Goal: Transaction & Acquisition: Purchase product/service

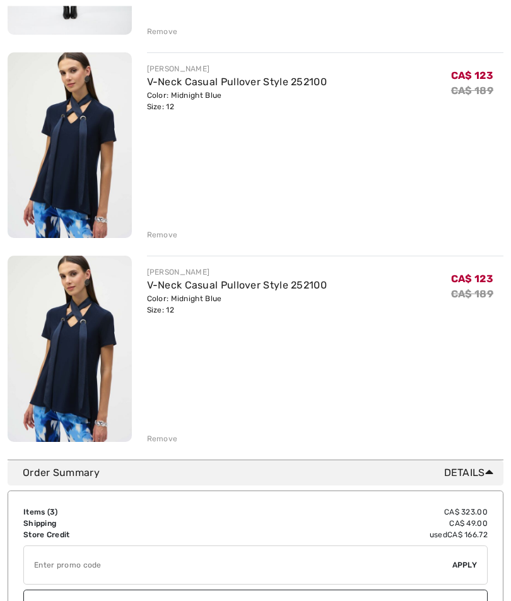
scroll to position [339, 0]
click at [168, 437] on div "Remove" at bounding box center [162, 437] width 31 height 11
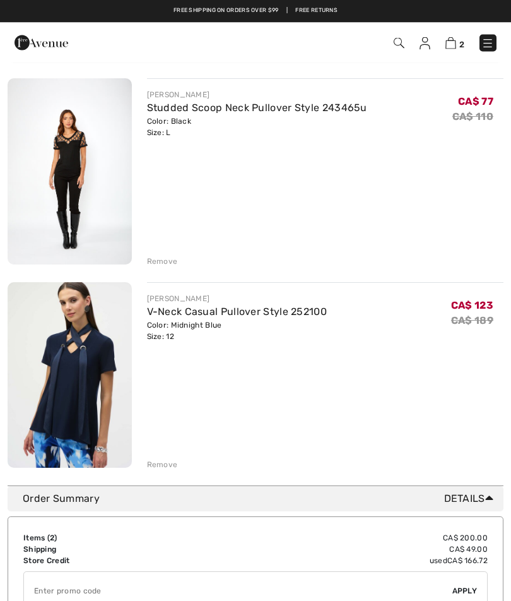
scroll to position [109, 0]
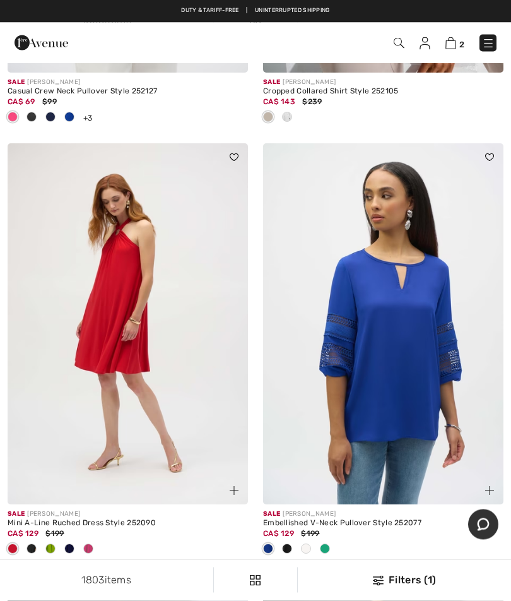
scroll to position [5591, 0]
click at [415, 329] on img at bounding box center [383, 323] width 241 height 361
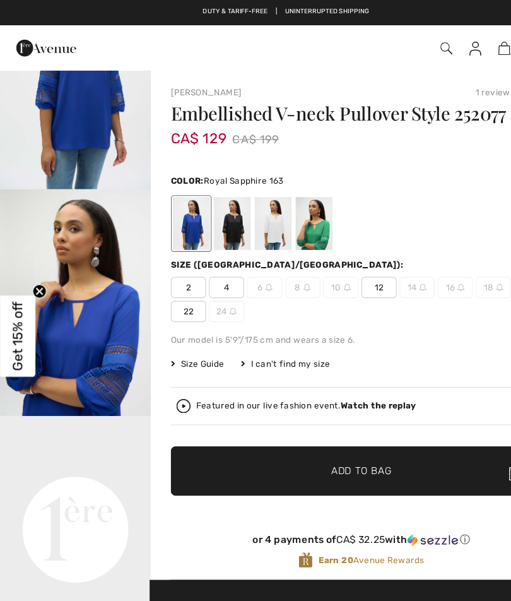
click at [340, 255] on span "12" at bounding box center [339, 256] width 32 height 19
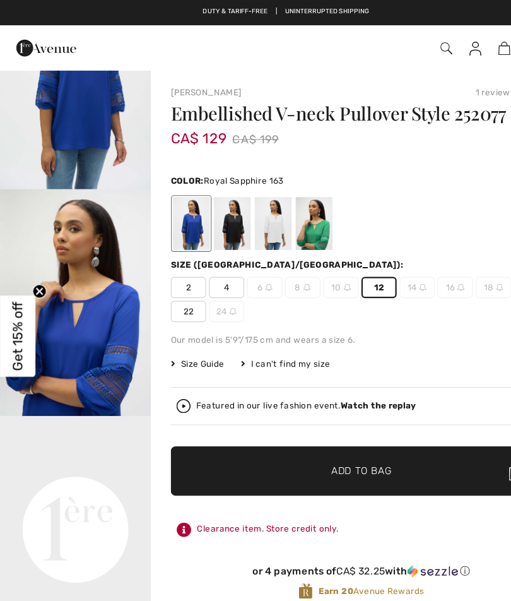
click at [334, 413] on span "✔ Added to Bag Add to Bag" at bounding box center [323, 421] width 341 height 44
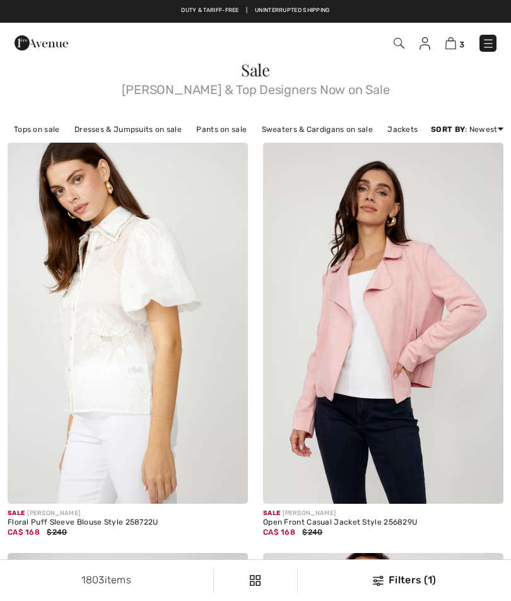
scroll to position [5591, 0]
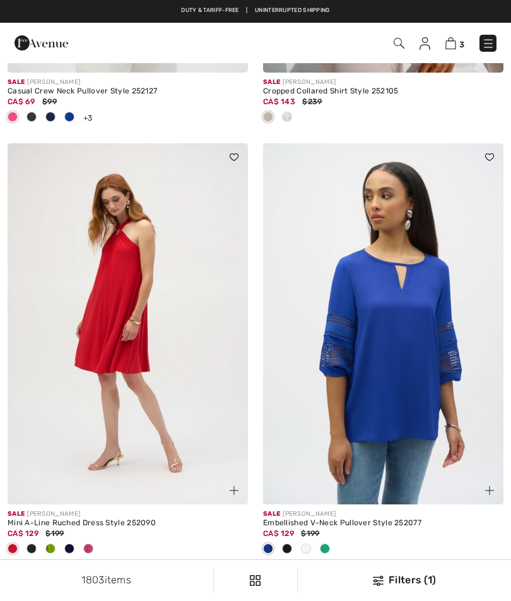
checkbox input "true"
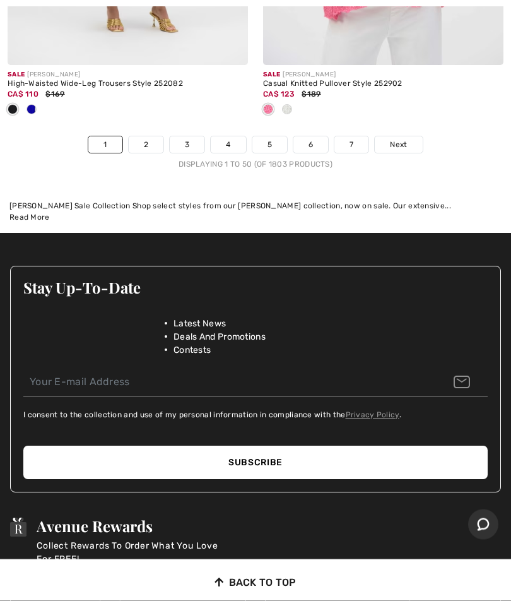
scroll to position [10885, 0]
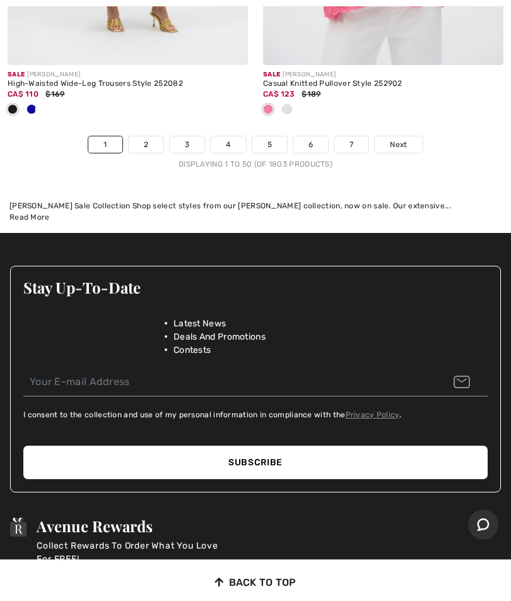
click at [145, 136] on link "2" at bounding box center [146, 144] width 35 height 16
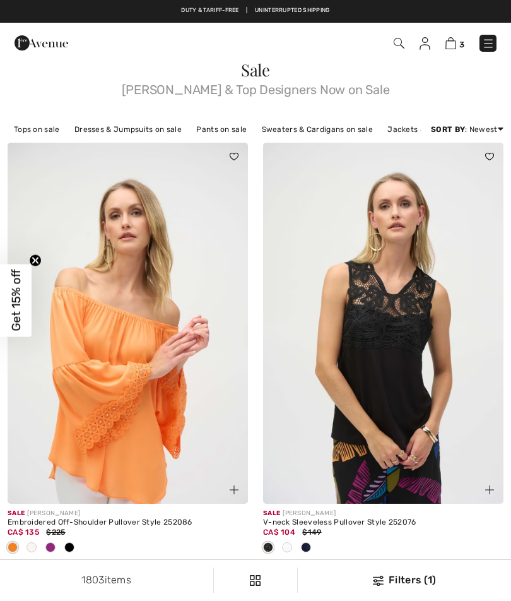
checkbox input "true"
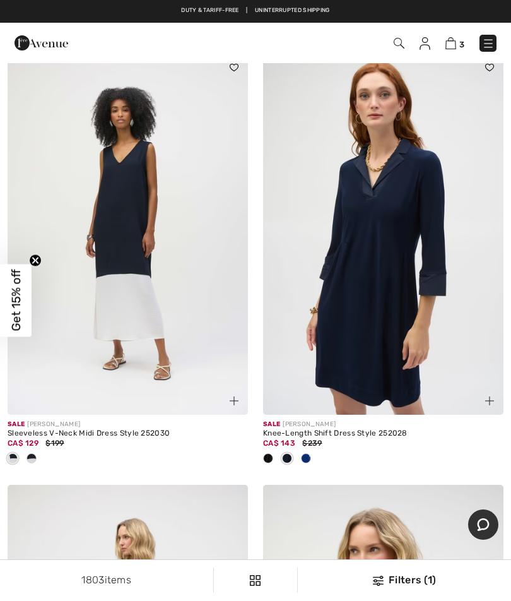
scroll to position [7141, 0]
click at [312, 449] on div at bounding box center [306, 459] width 19 height 21
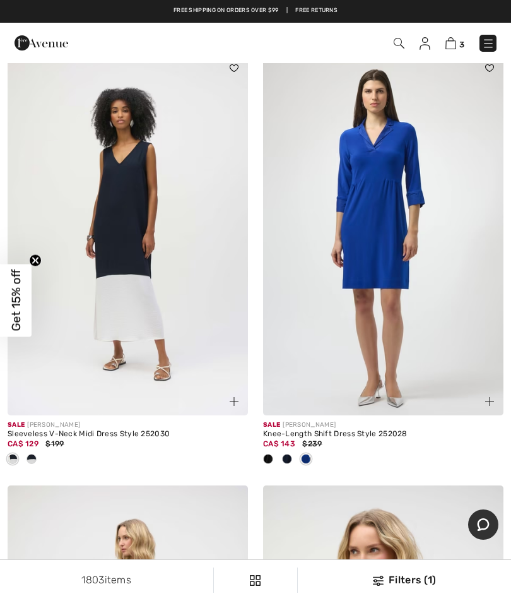
click at [460, 306] on img at bounding box center [383, 234] width 241 height 361
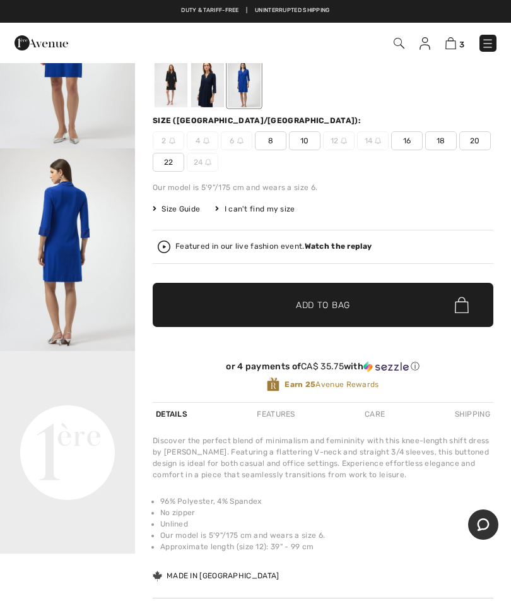
scroll to position [117, 0]
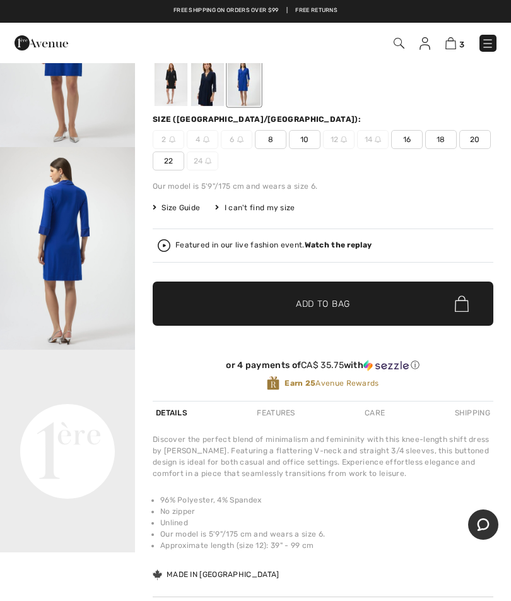
click at [63, 417] on video "Your browser does not support the video tag." at bounding box center [67, 384] width 135 height 68
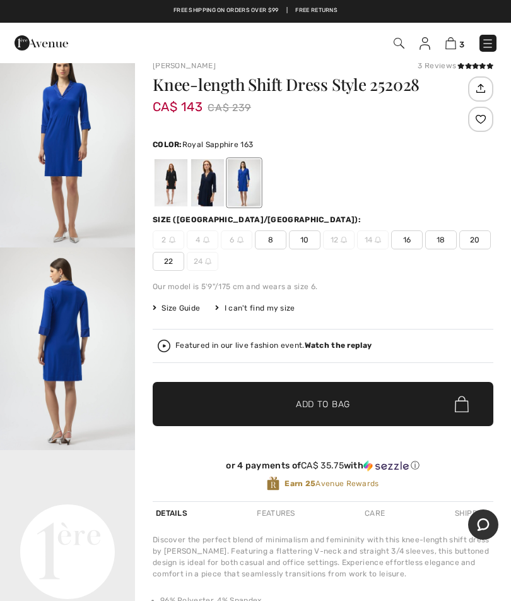
scroll to position [0, 0]
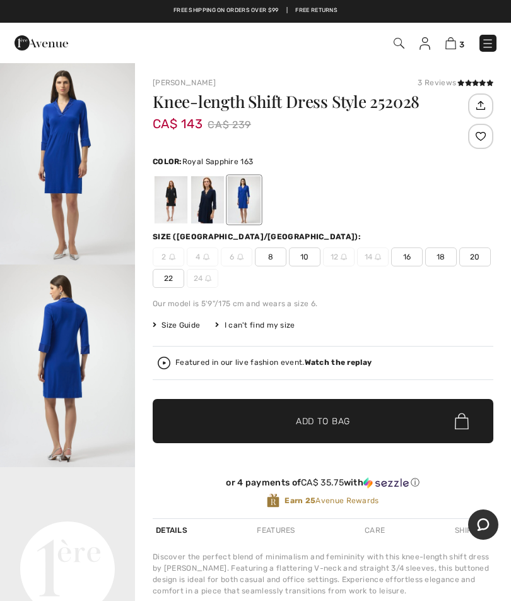
click at [488, 252] on span "20" at bounding box center [476, 256] width 32 height 19
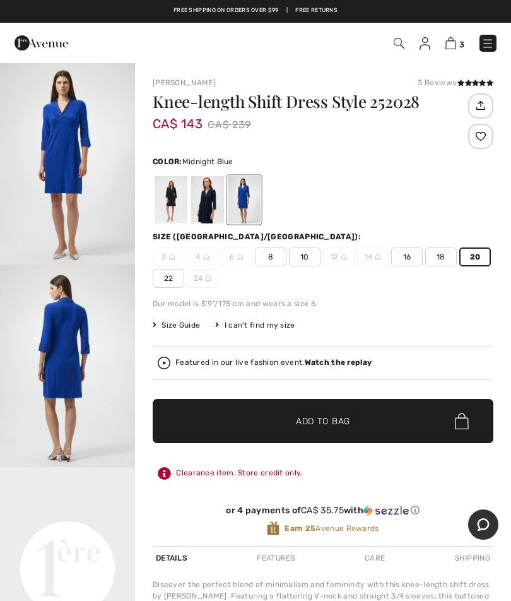
click at [204, 209] on div at bounding box center [207, 199] width 33 height 47
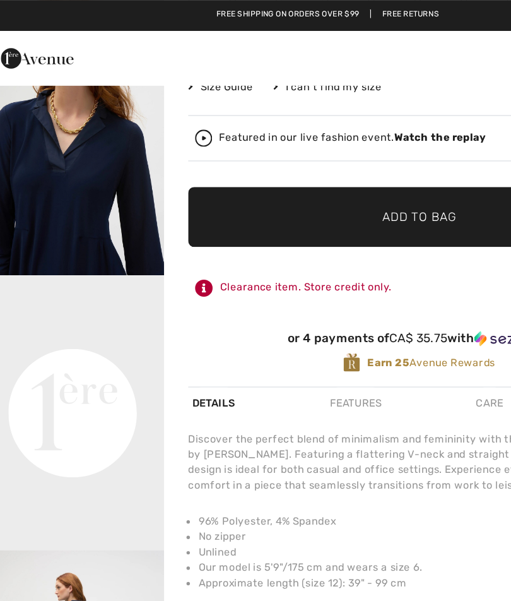
scroll to position [260, 0]
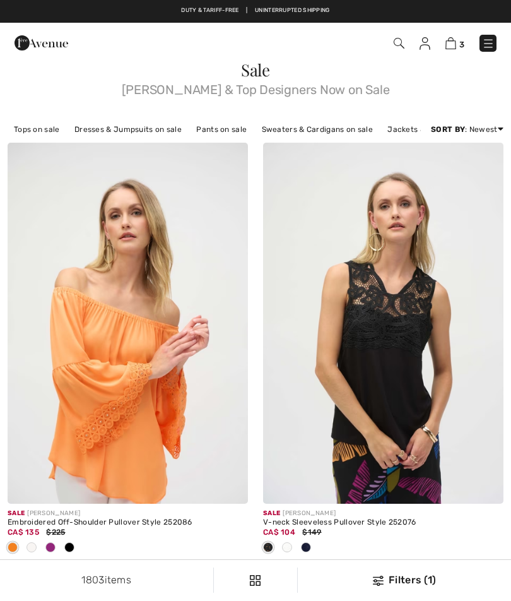
scroll to position [7141, 0]
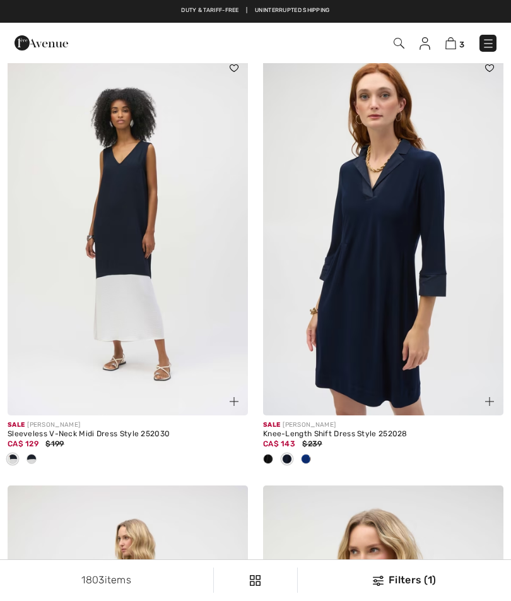
checkbox input "true"
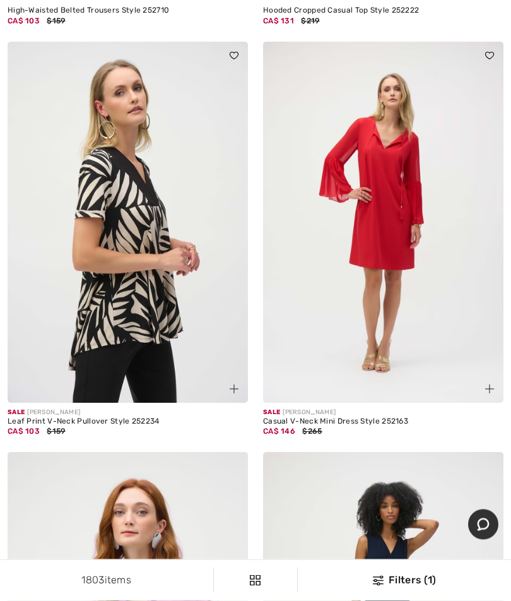
scroll to position [9766, 0]
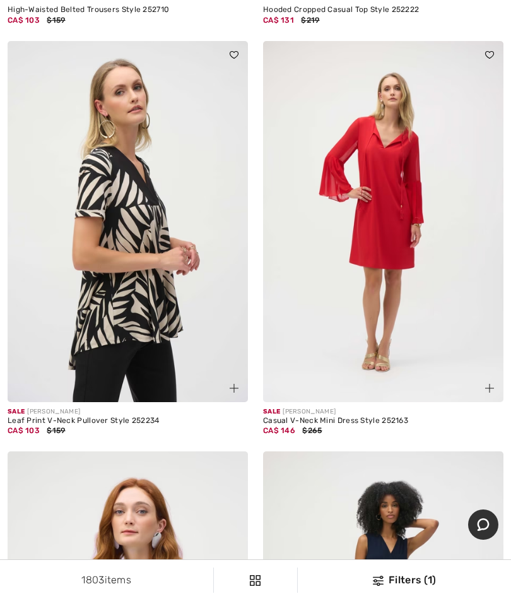
click at [178, 275] on img at bounding box center [128, 221] width 241 height 361
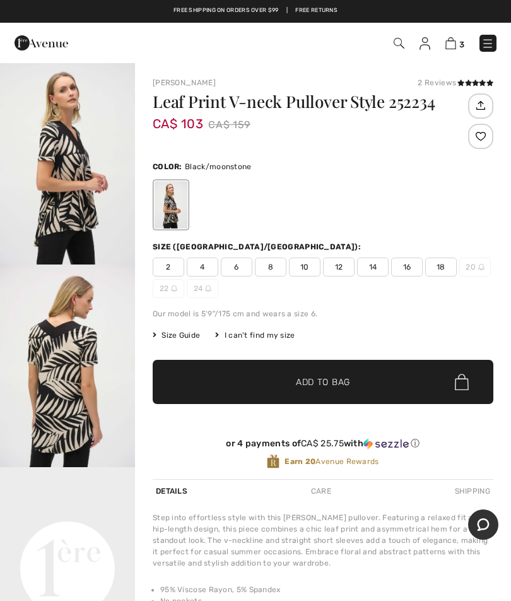
click at [302, 381] on span "Add to Bag" at bounding box center [323, 382] width 54 height 13
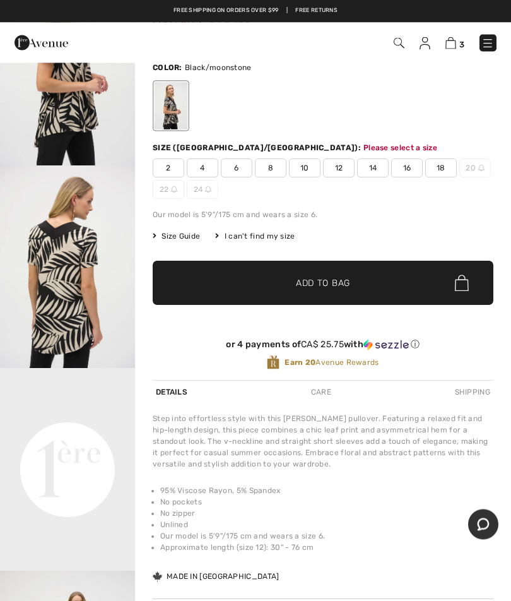
scroll to position [150, 0]
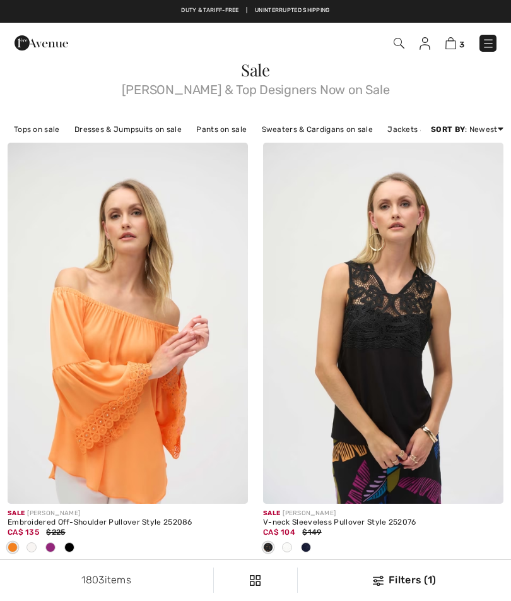
scroll to position [9820, 0]
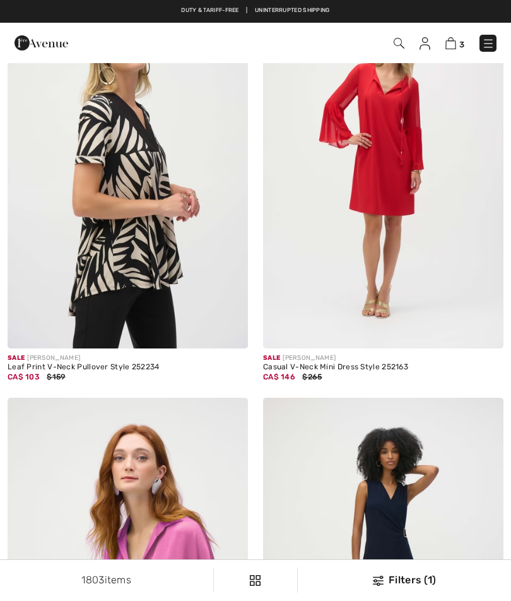
checkbox input "true"
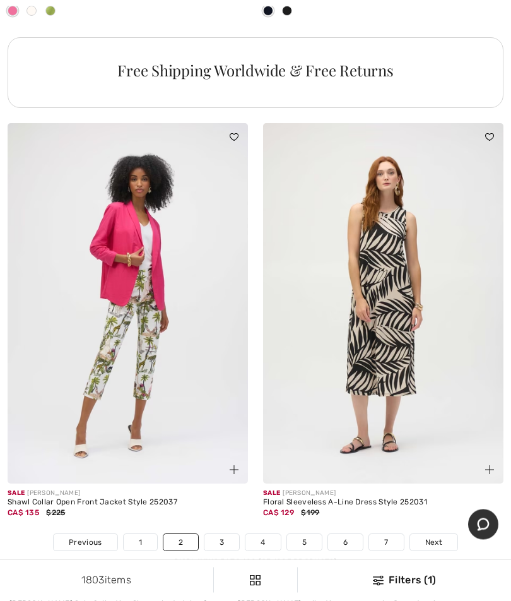
scroll to position [10612, 0]
click at [222, 534] on link "3" at bounding box center [222, 542] width 35 height 16
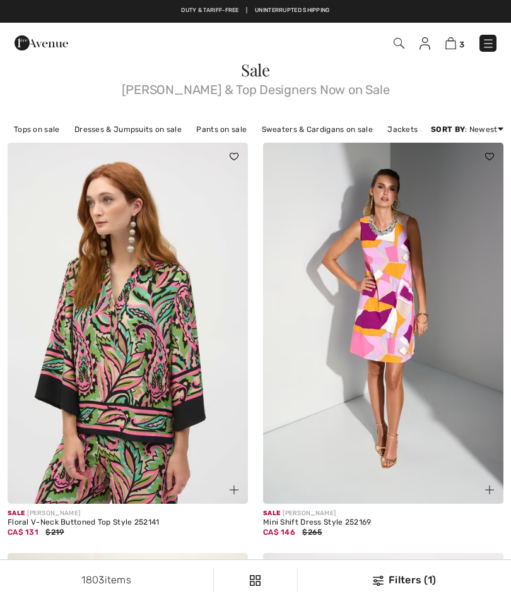
checkbox input "true"
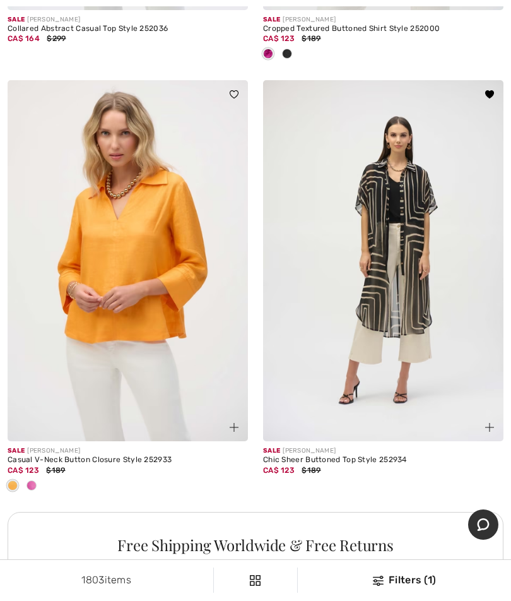
scroll to position [9941, 0]
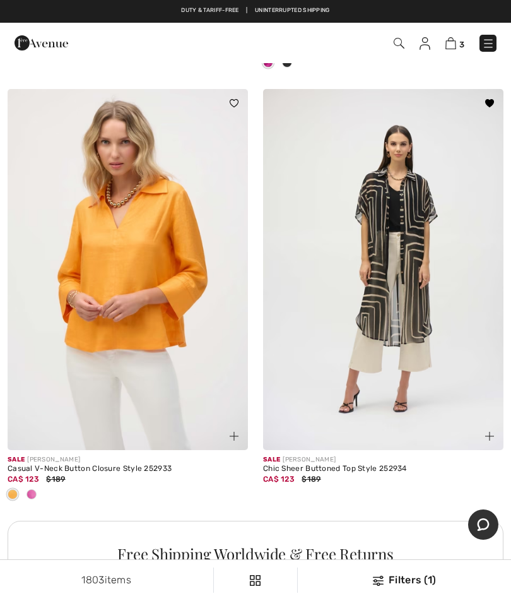
click at [421, 319] on img at bounding box center [383, 269] width 241 height 361
click at [487, 455] on div "Sale JOSEPH RIBKOFF" at bounding box center [383, 459] width 241 height 9
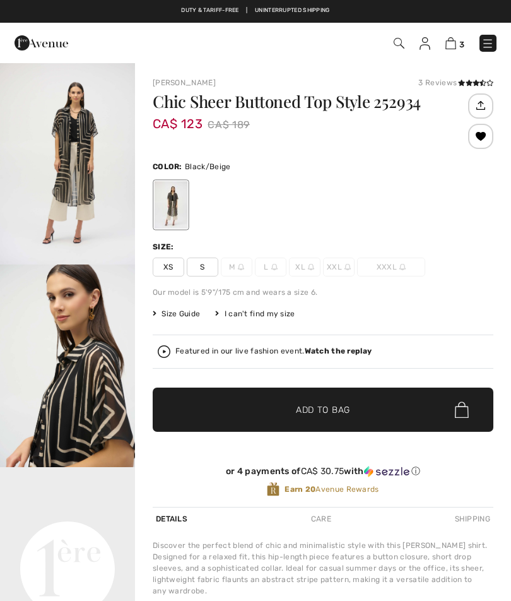
checkbox input "true"
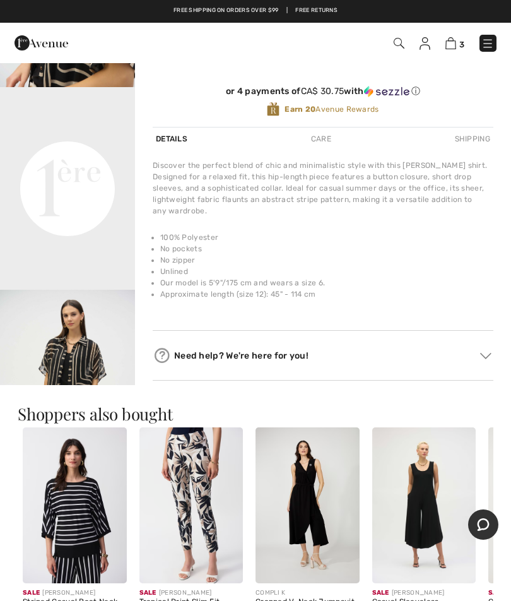
scroll to position [313, 0]
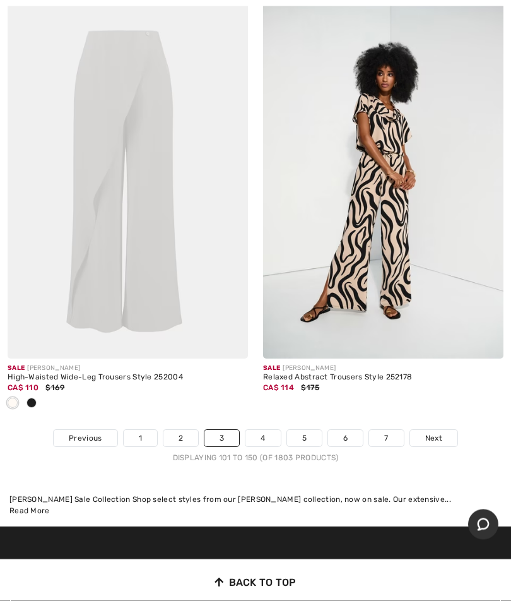
scroll to position [10549, 0]
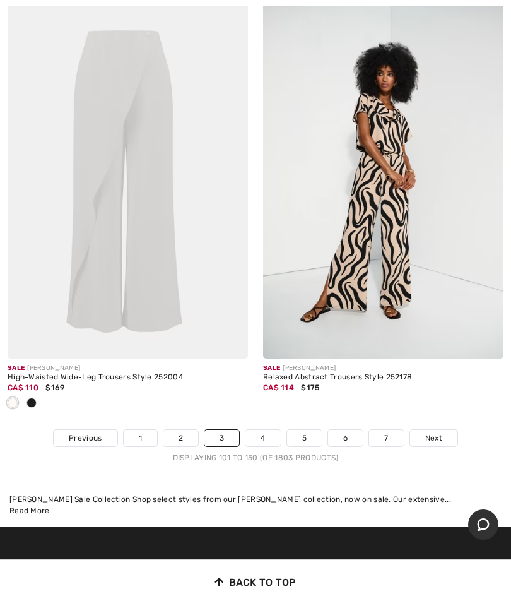
click at [446, 430] on link "Next" at bounding box center [433, 438] width 47 height 16
click at [436, 432] on span "Next" at bounding box center [433, 437] width 17 height 11
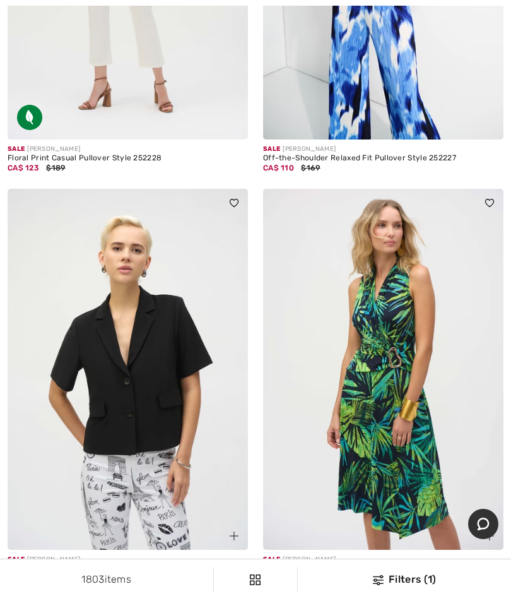
scroll to position [9737, 0]
click at [502, 469] on img at bounding box center [383, 369] width 241 height 361
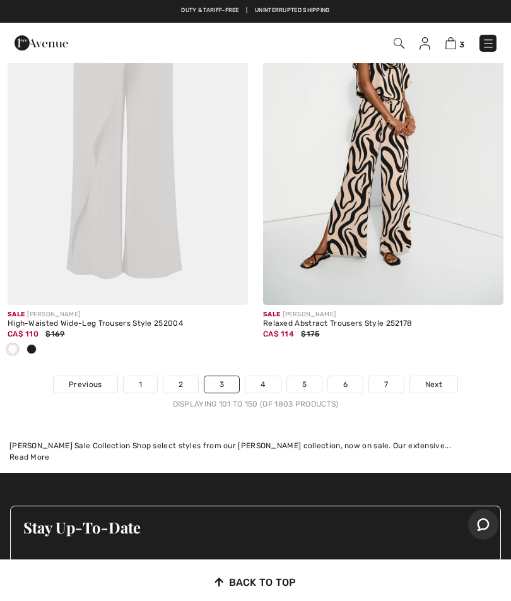
click at [441, 376] on link "Next" at bounding box center [433, 384] width 47 height 16
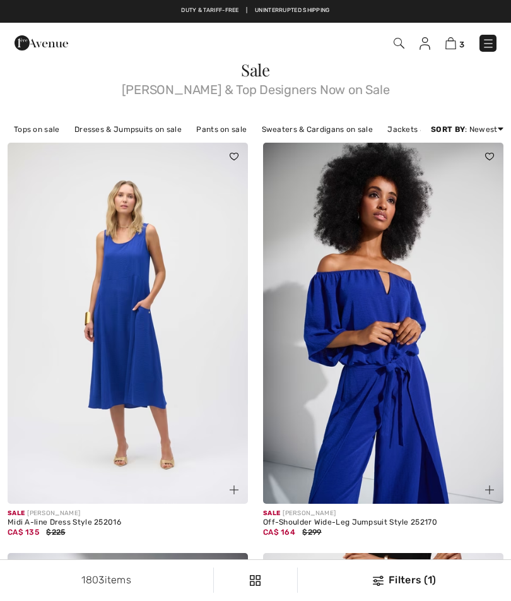
checkbox input "true"
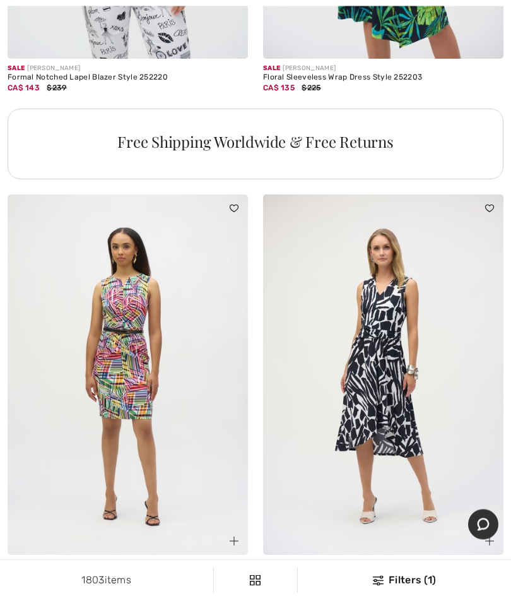
scroll to position [10228, 0]
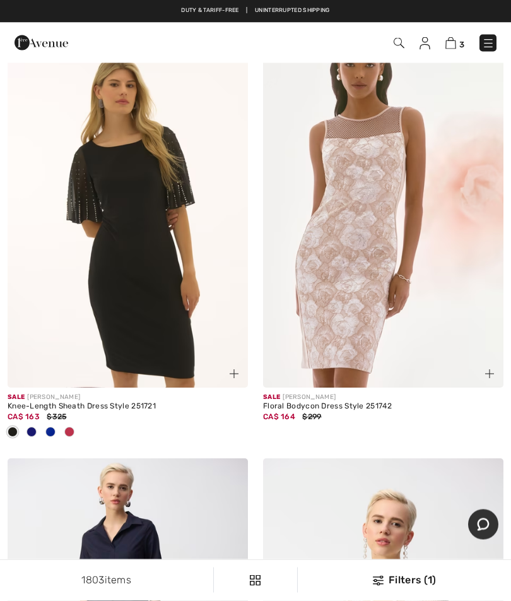
scroll to position [547, 0]
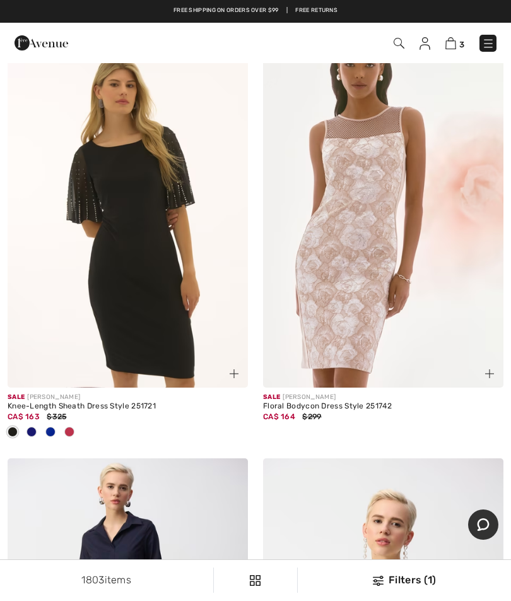
click at [51, 427] on span at bounding box center [50, 432] width 10 height 10
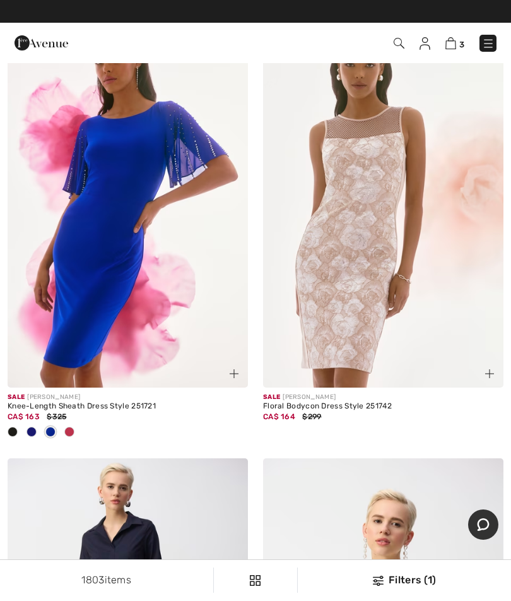
click at [109, 266] on img at bounding box center [128, 207] width 241 height 361
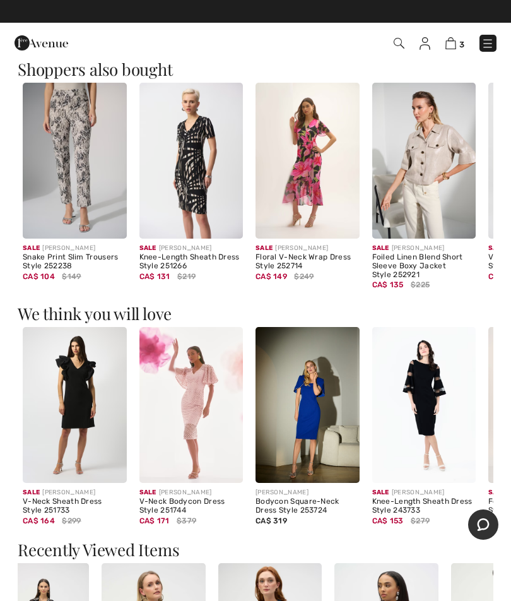
scroll to position [646, 0]
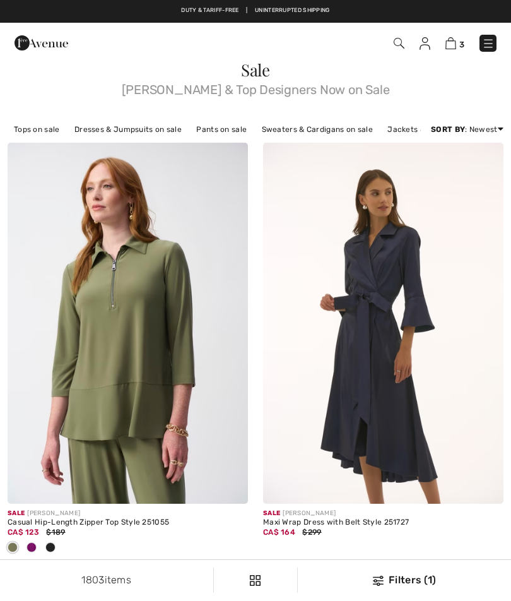
scroll to position [547, 0]
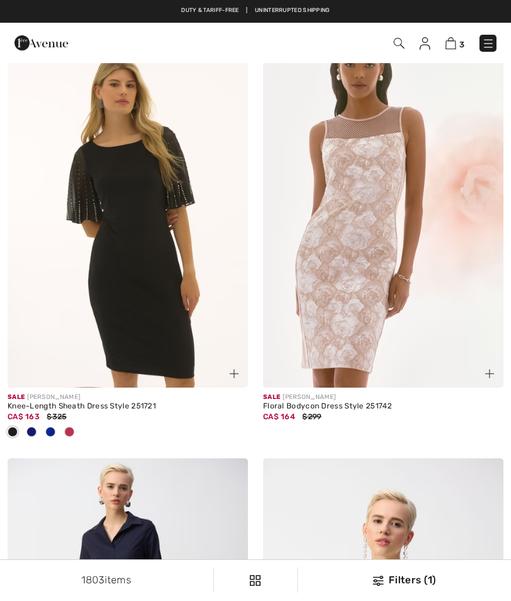
checkbox input "true"
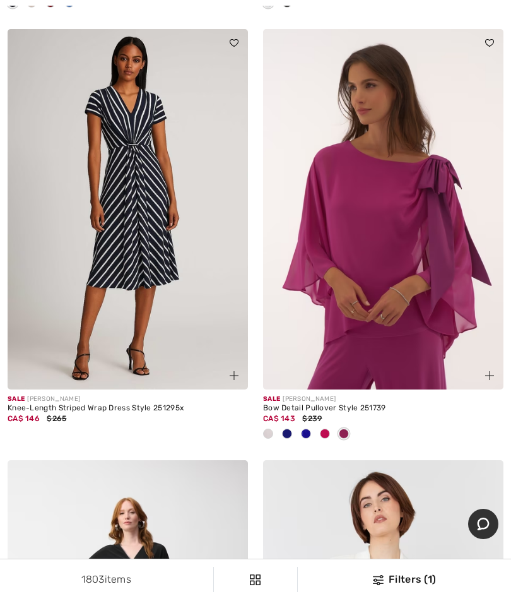
scroll to position [1408, 0]
click at [309, 421] on div "CA$ 143 $239" at bounding box center [383, 418] width 241 height 11
click at [309, 432] on span at bounding box center [306, 434] width 10 height 10
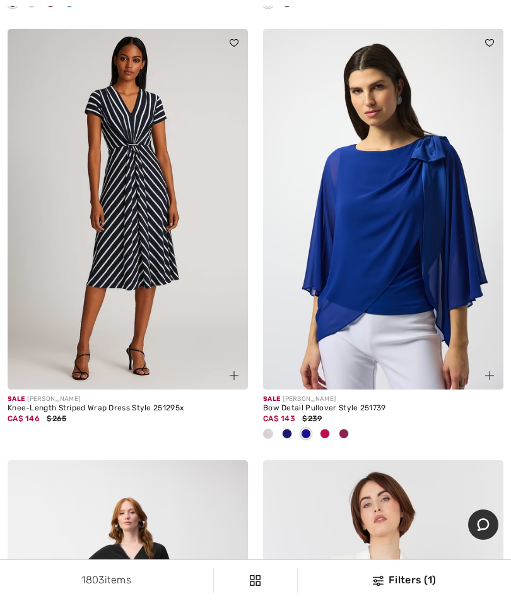
click at [408, 224] on img at bounding box center [383, 209] width 241 height 361
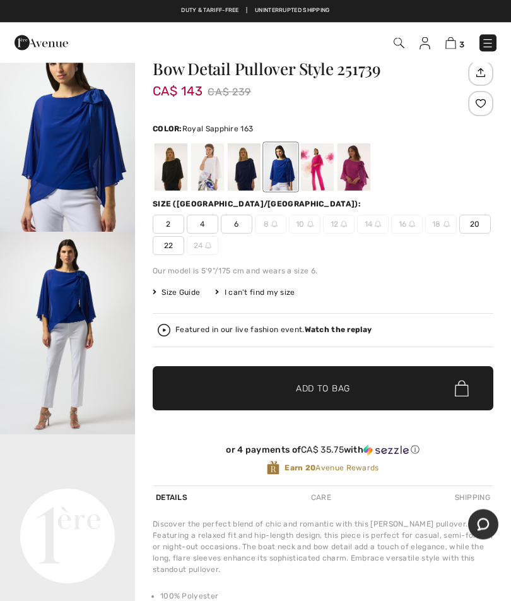
scroll to position [49, 0]
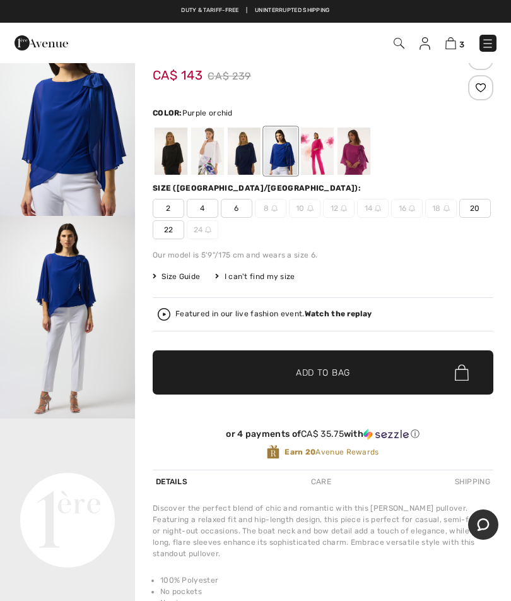
click at [357, 158] on div at bounding box center [354, 151] width 33 height 47
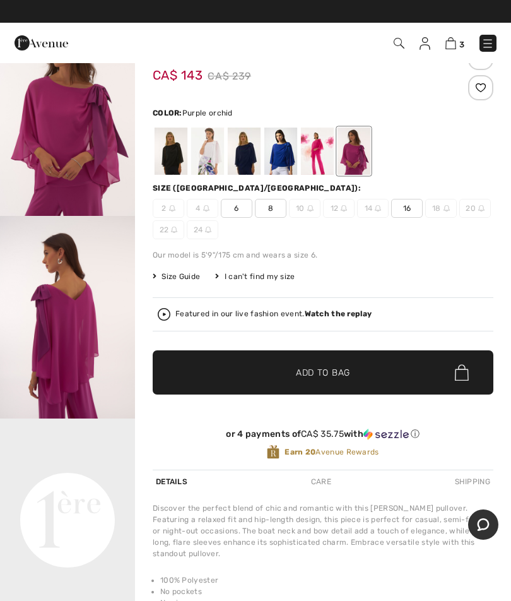
scroll to position [102, 0]
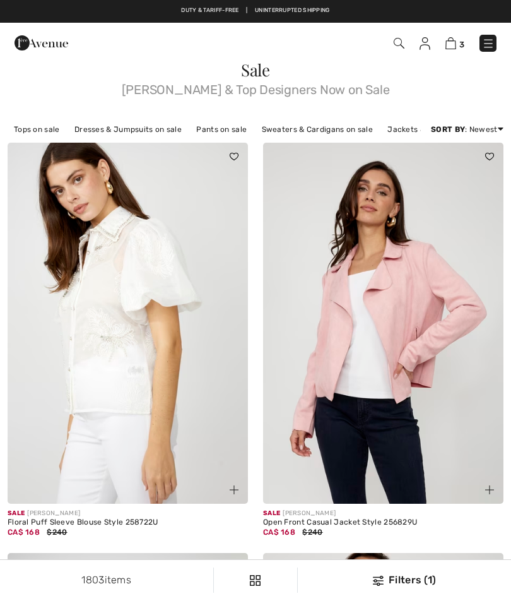
checkbox input "true"
click at [455, 49] on img at bounding box center [451, 43] width 11 height 12
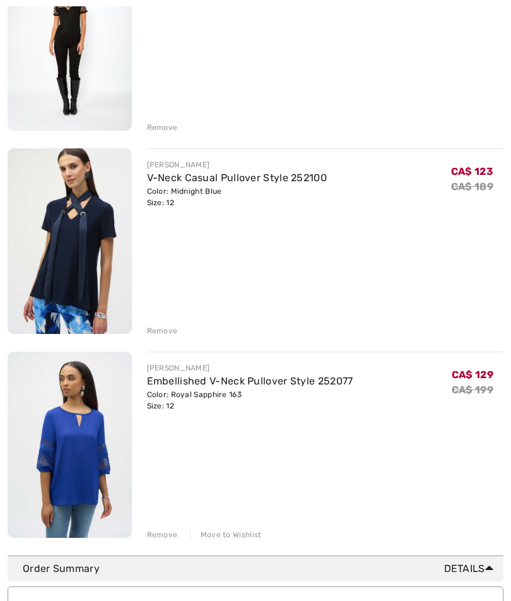
scroll to position [217, 0]
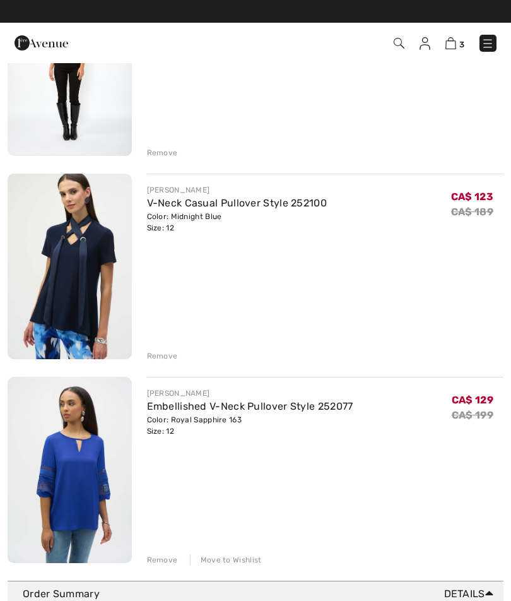
click at [395, 371] on div "[PERSON_NAME] Studded Scoop Neck Pullover Style 243465u Color: Black Size: L Fi…" at bounding box center [256, 268] width 496 height 596
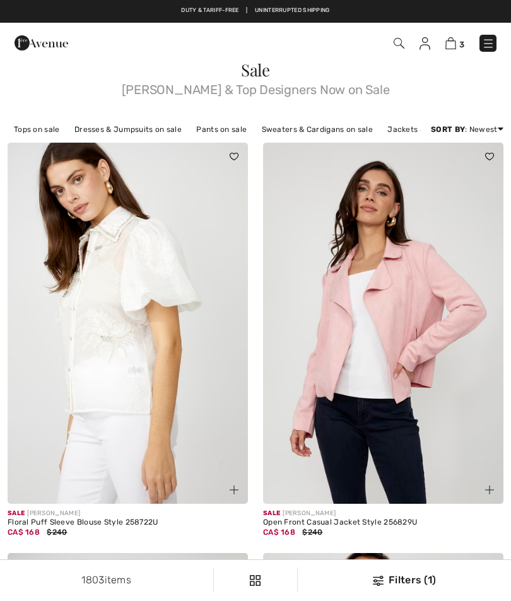
checkbox input "true"
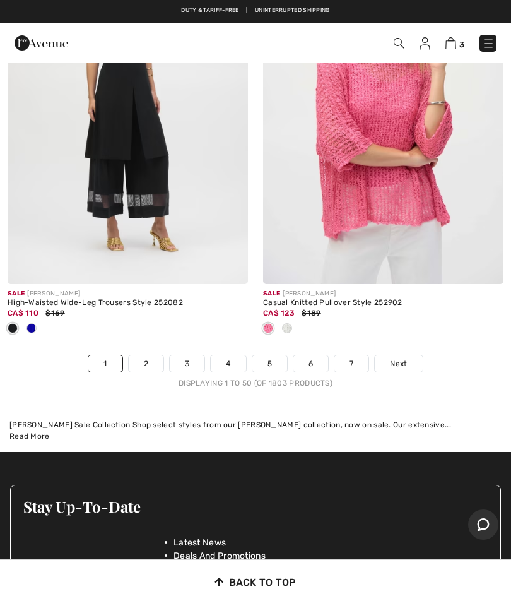
scroll to position [10637, 0]
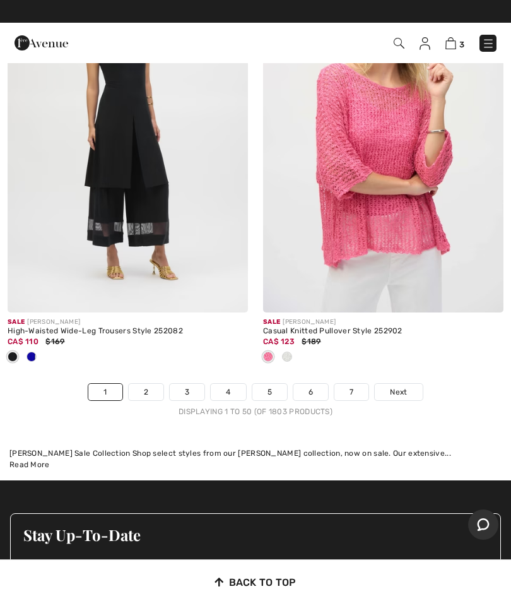
click at [193, 384] on link "3" at bounding box center [187, 392] width 35 height 16
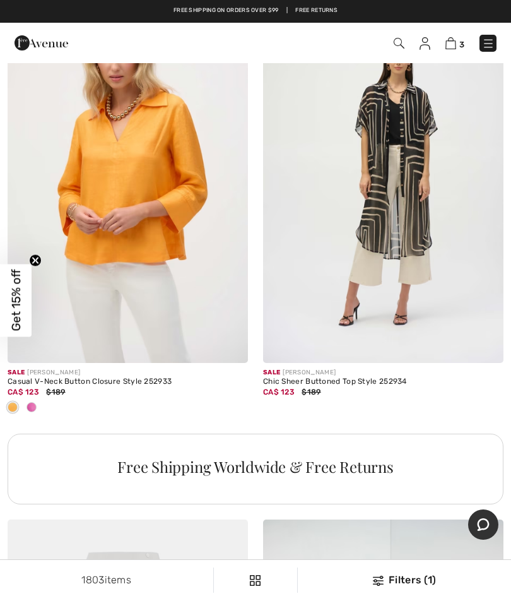
scroll to position [10027, 0]
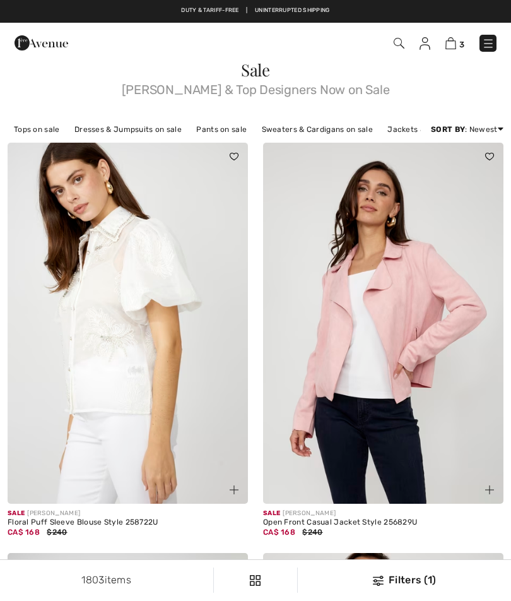
checkbox input "true"
click at [454, 47] on img at bounding box center [451, 43] width 11 height 12
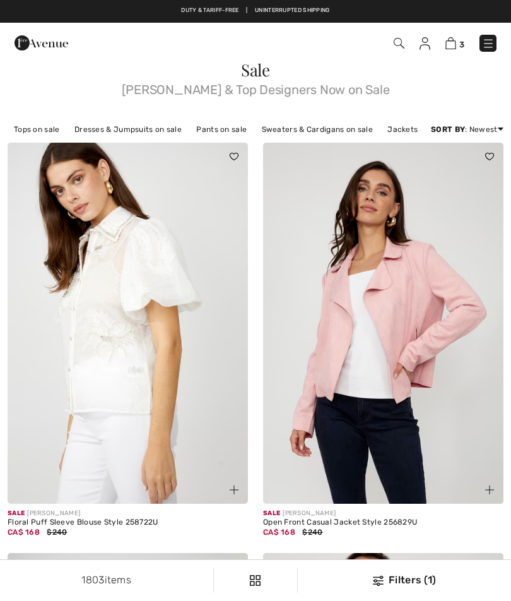
checkbox input "true"
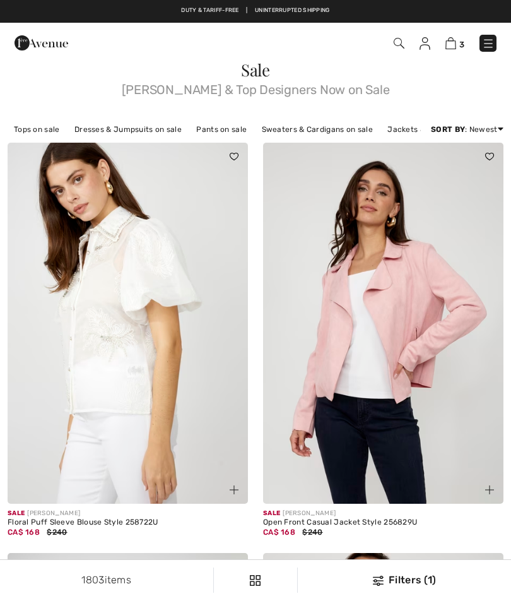
checkbox input "true"
click at [134, 134] on link "Dresses & Jumpsuits on sale" at bounding box center [128, 129] width 120 height 16
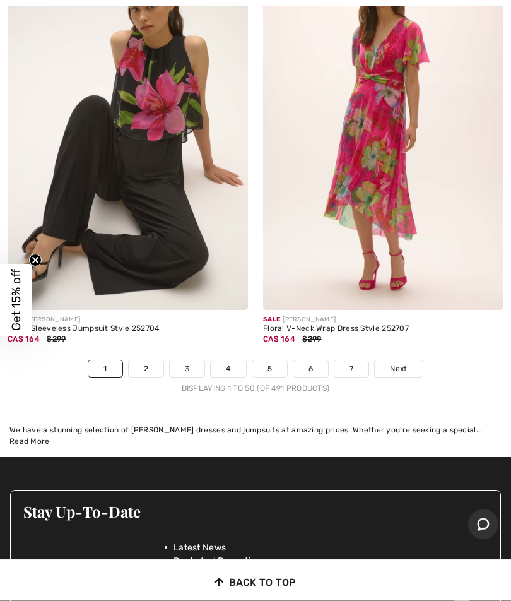
scroll to position [10665, 0]
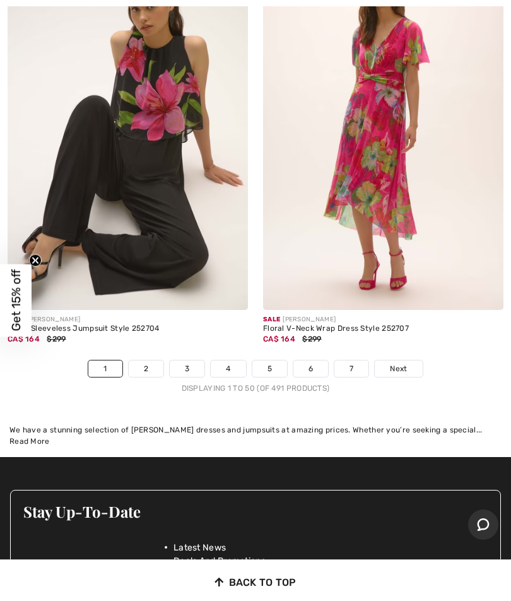
click at [408, 360] on link "Next" at bounding box center [398, 368] width 47 height 16
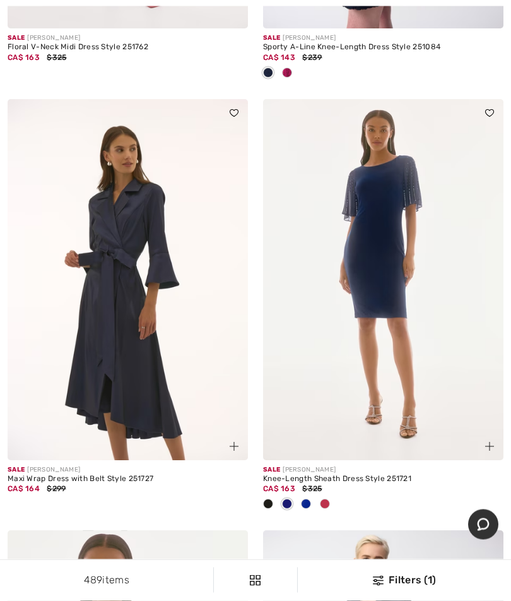
scroll to position [8251, 0]
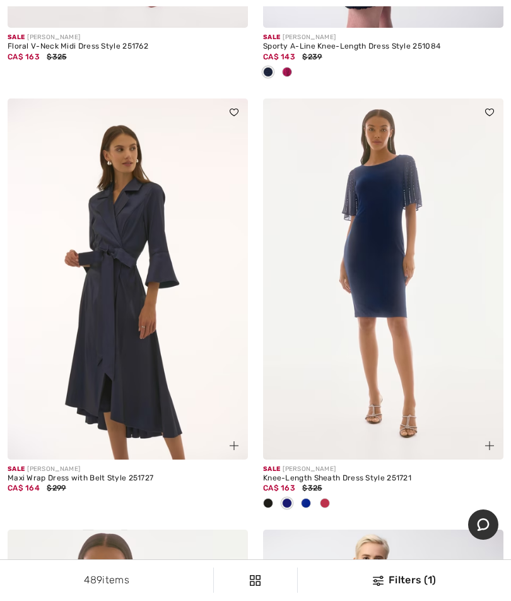
click at [309, 498] on span at bounding box center [306, 503] width 10 height 10
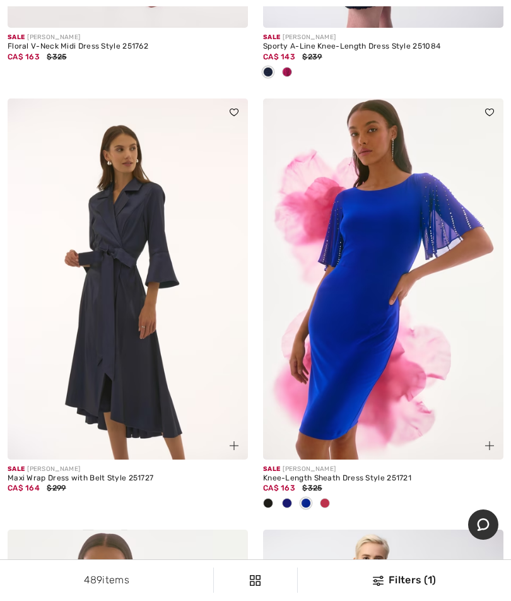
click at [457, 328] on img at bounding box center [383, 278] width 241 height 361
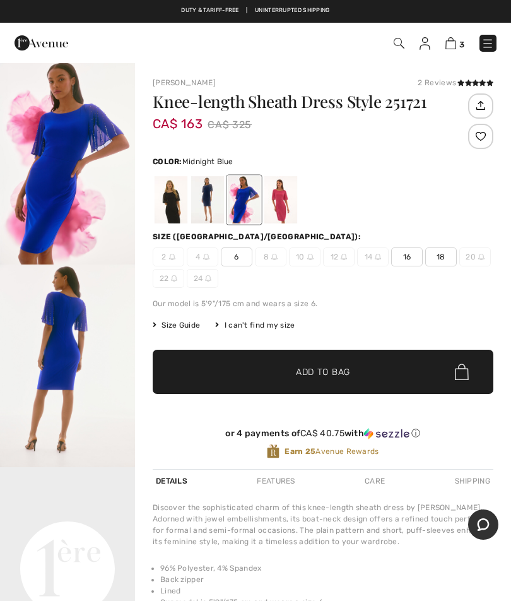
click at [205, 209] on div at bounding box center [207, 199] width 33 height 47
